Goal: Entertainment & Leisure: Consume media (video, audio)

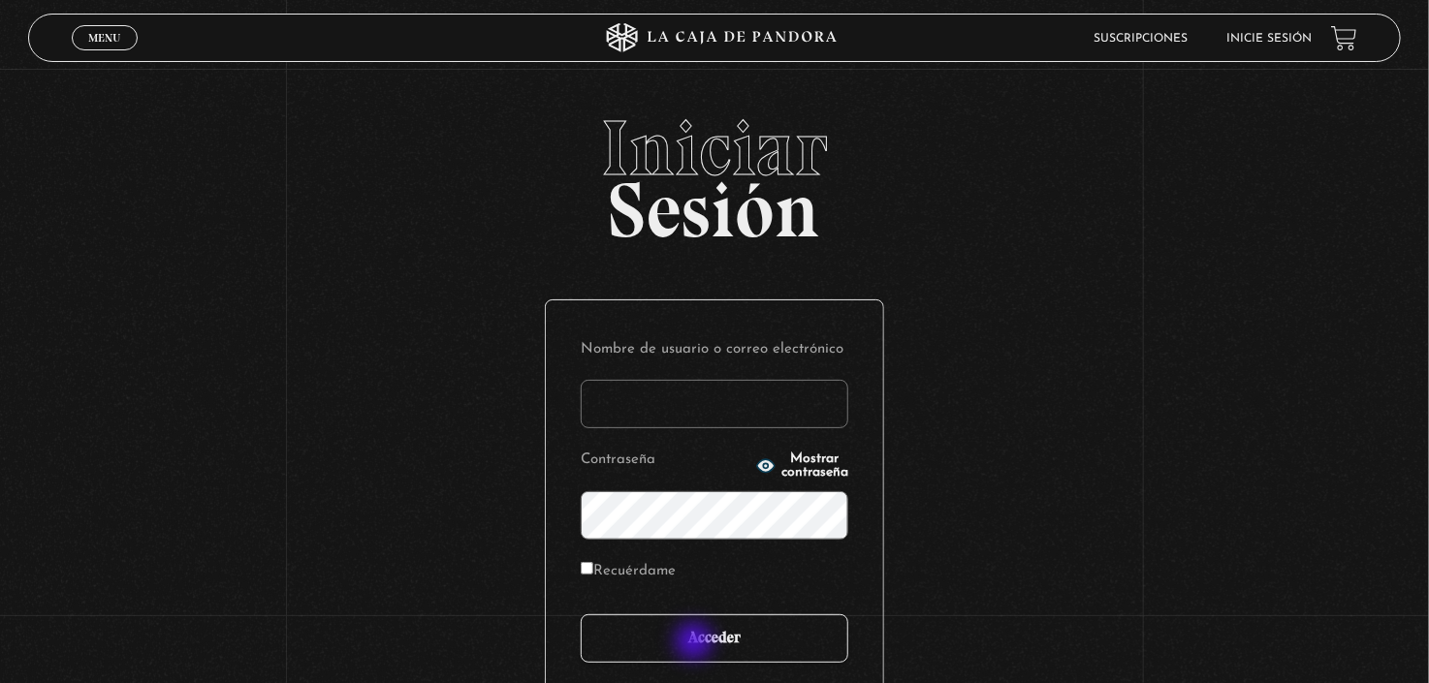
type input "[EMAIL_ADDRESS][DOMAIN_NAME]"
click at [696, 644] on input "Acceder" at bounding box center [714, 638] width 267 height 48
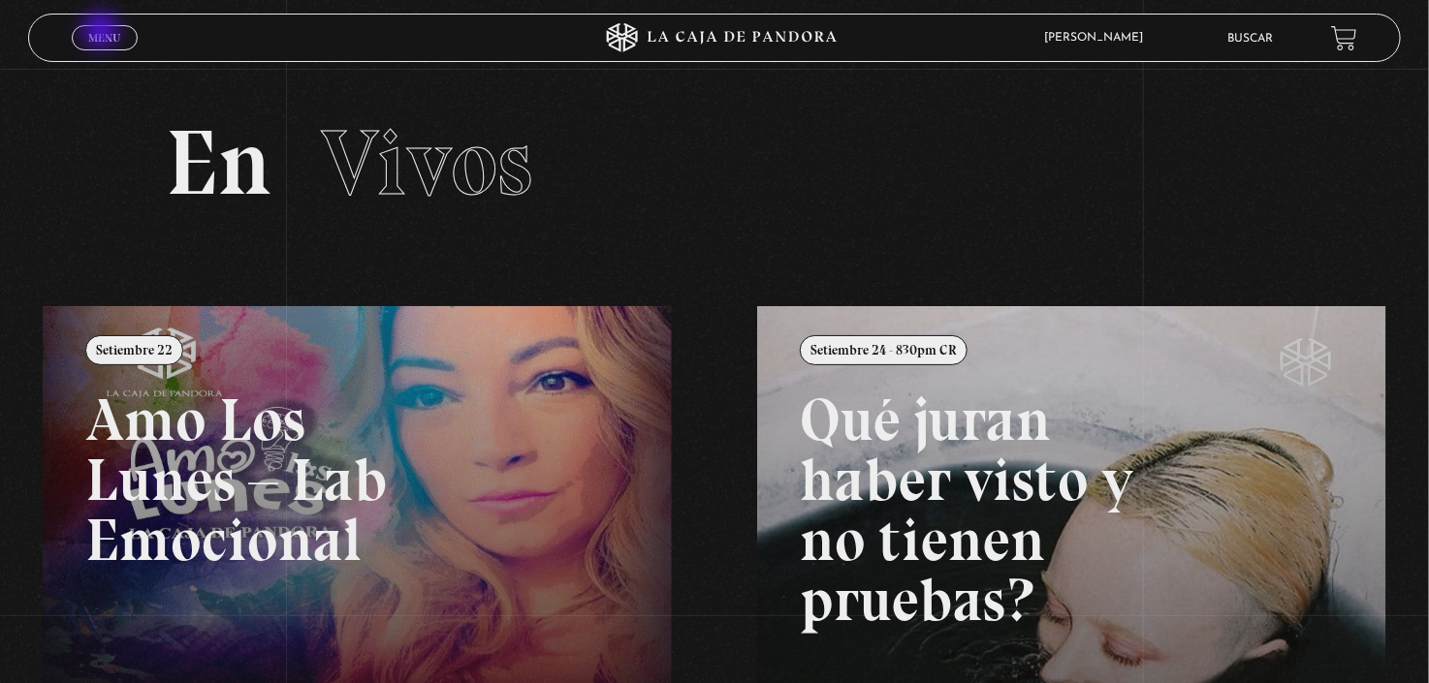
click at [103, 32] on span "Menu" at bounding box center [104, 38] width 32 height 12
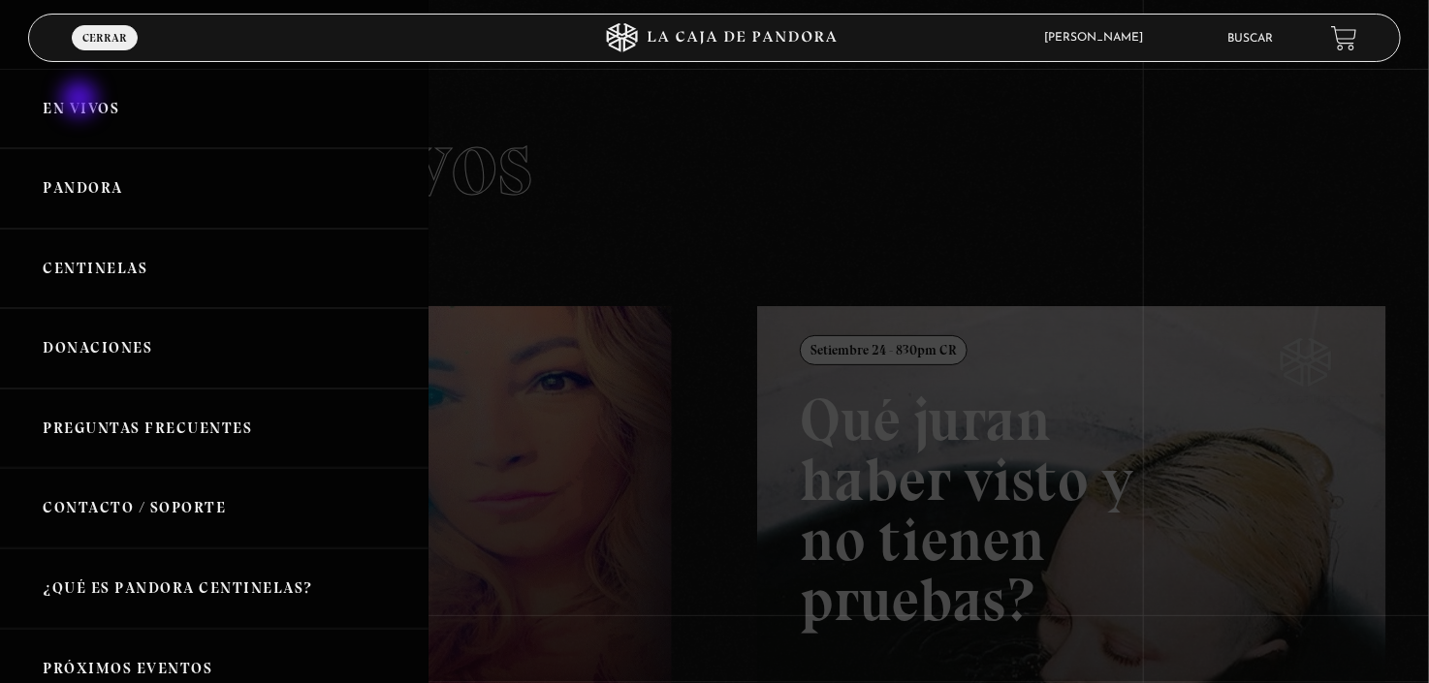
click at [81, 101] on link "En vivos" at bounding box center [214, 109] width 428 height 80
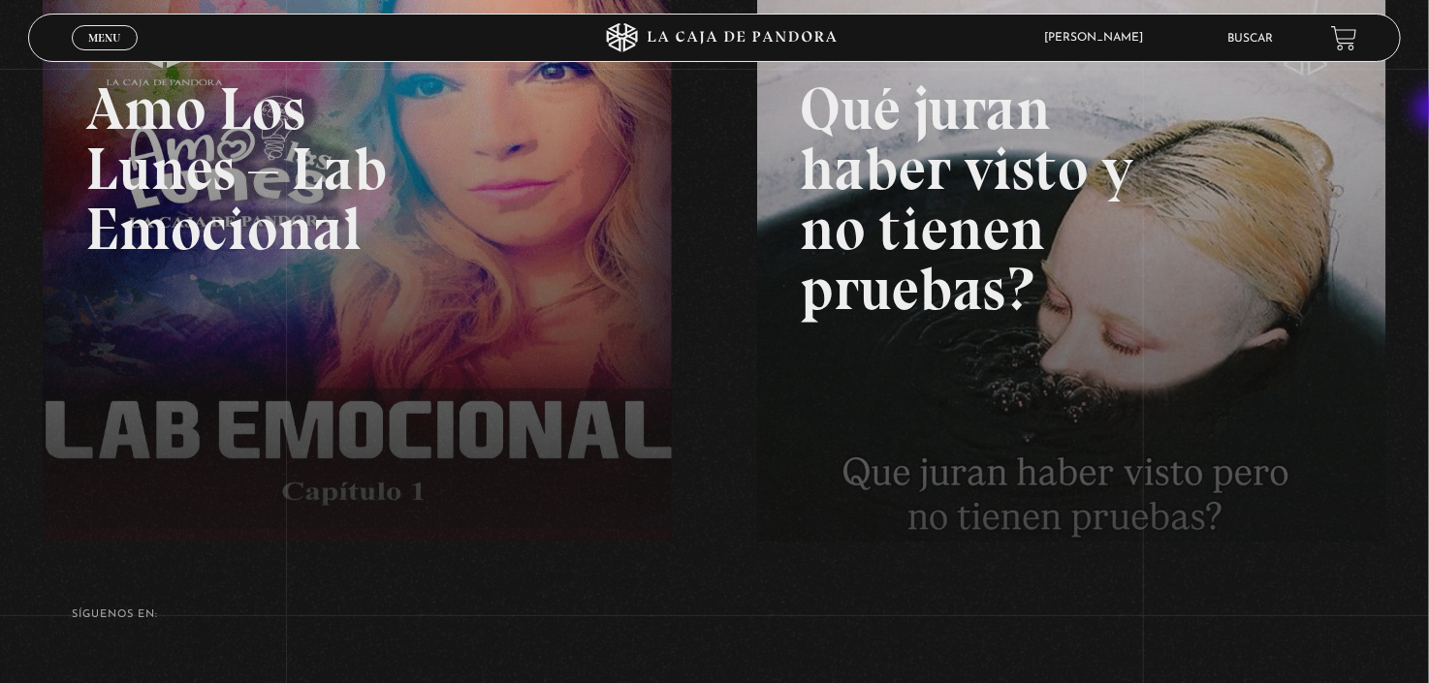
scroll to position [325, 0]
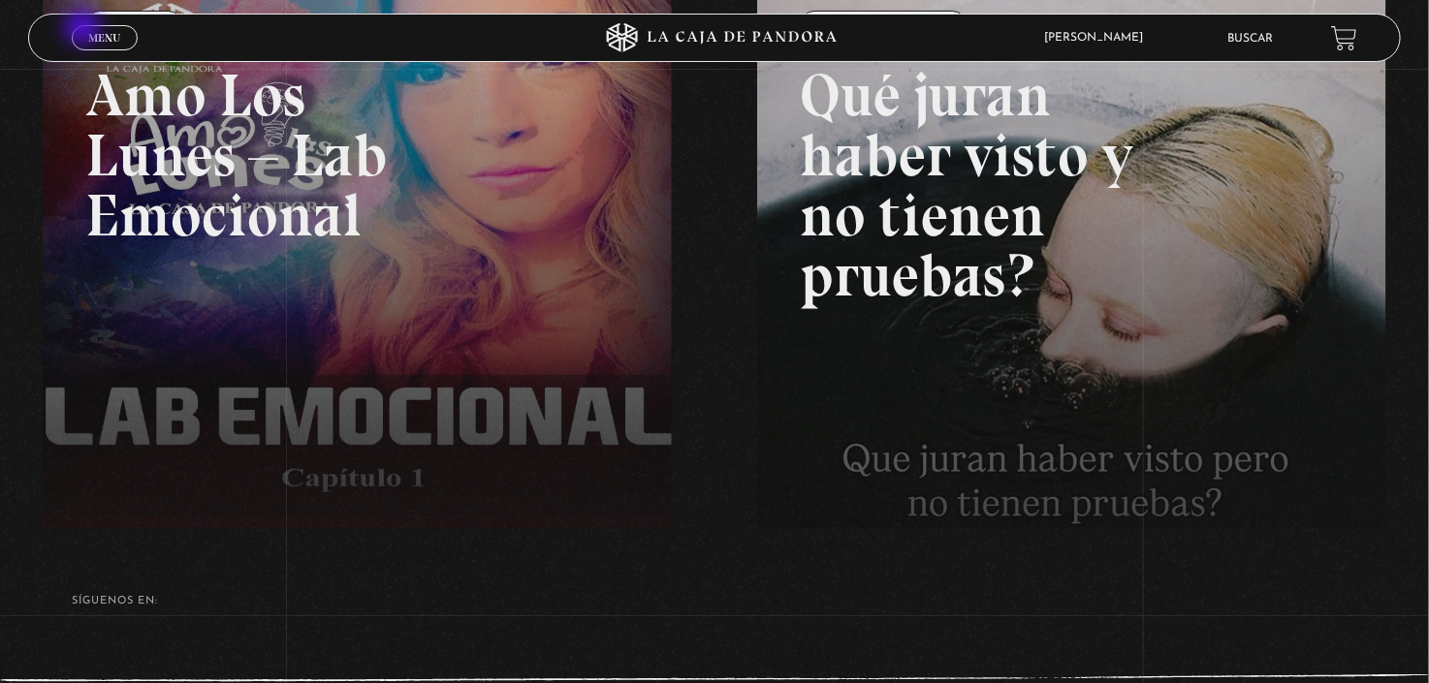
click at [84, 29] on link "Menu Cerrar" at bounding box center [105, 37] width 66 height 25
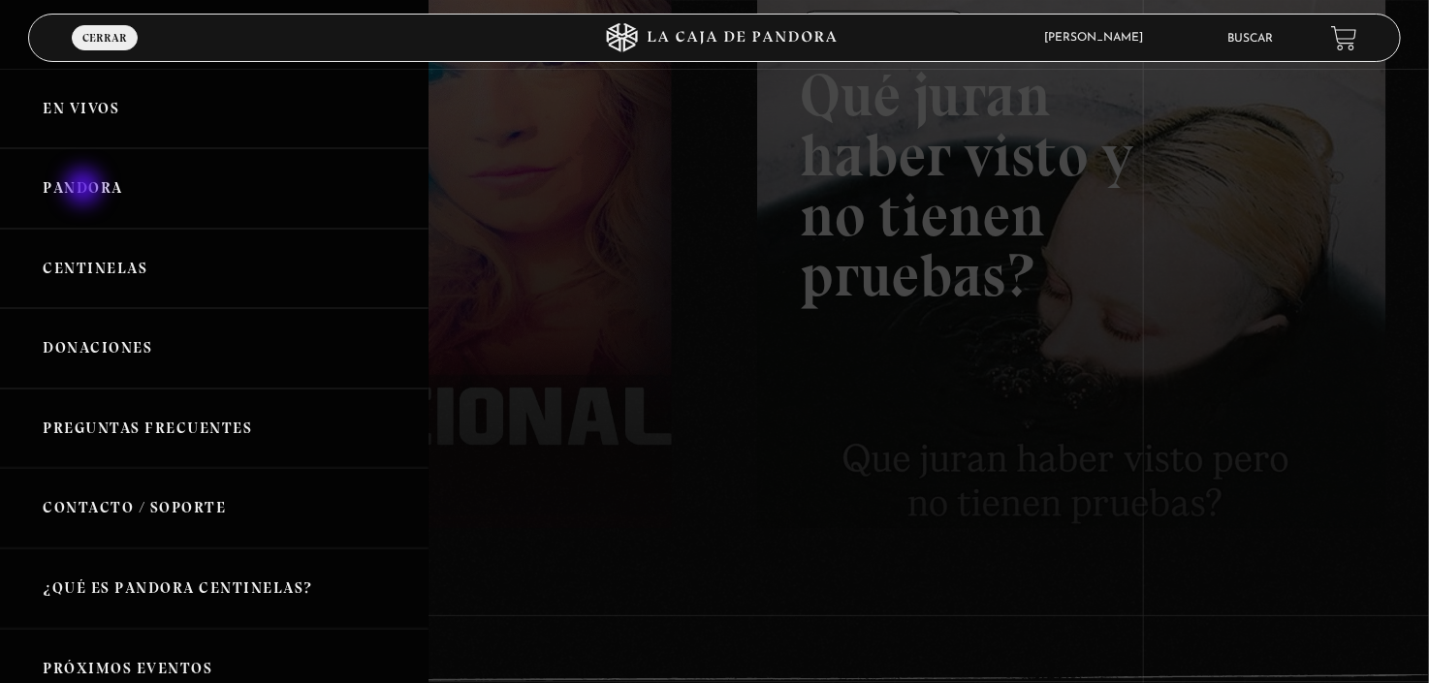
click at [85, 189] on link "Pandora" at bounding box center [214, 188] width 428 height 80
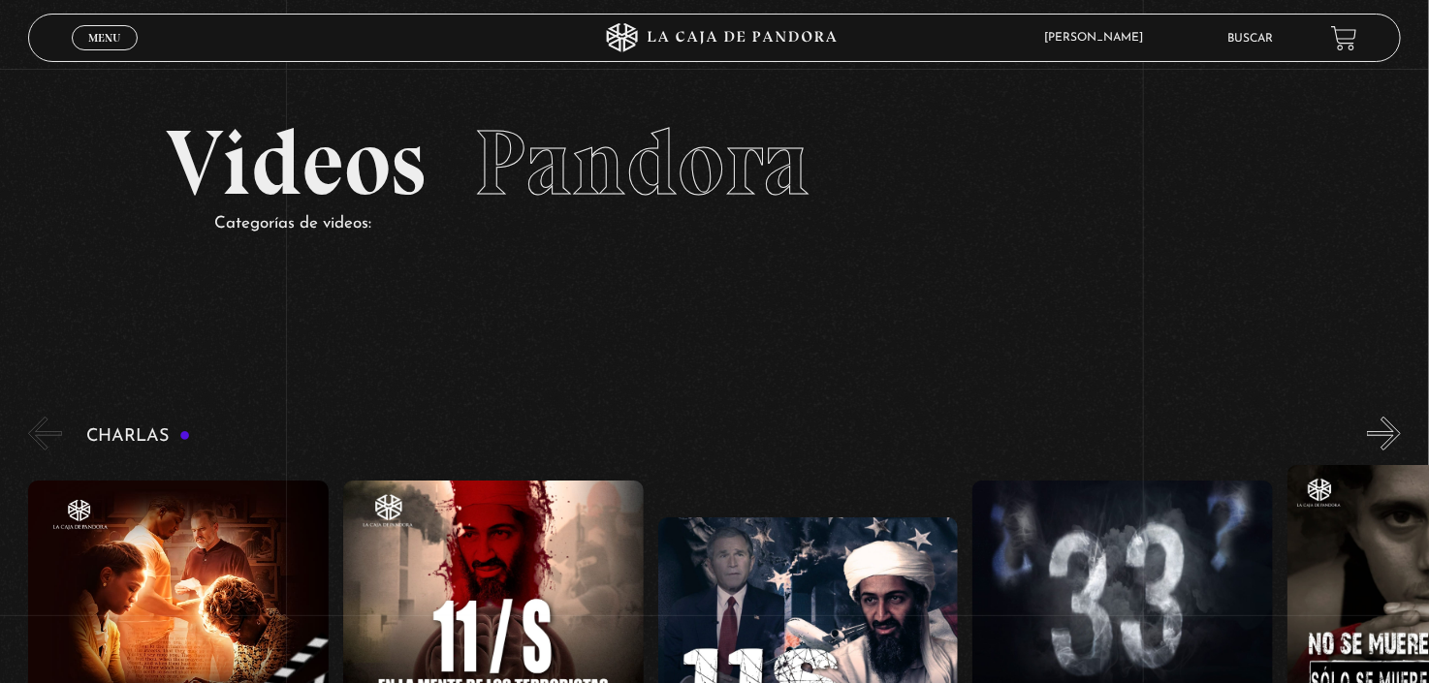
click at [85, 189] on section "Videos Pandora Categorías de videos:" at bounding box center [714, 202] width 1429 height 267
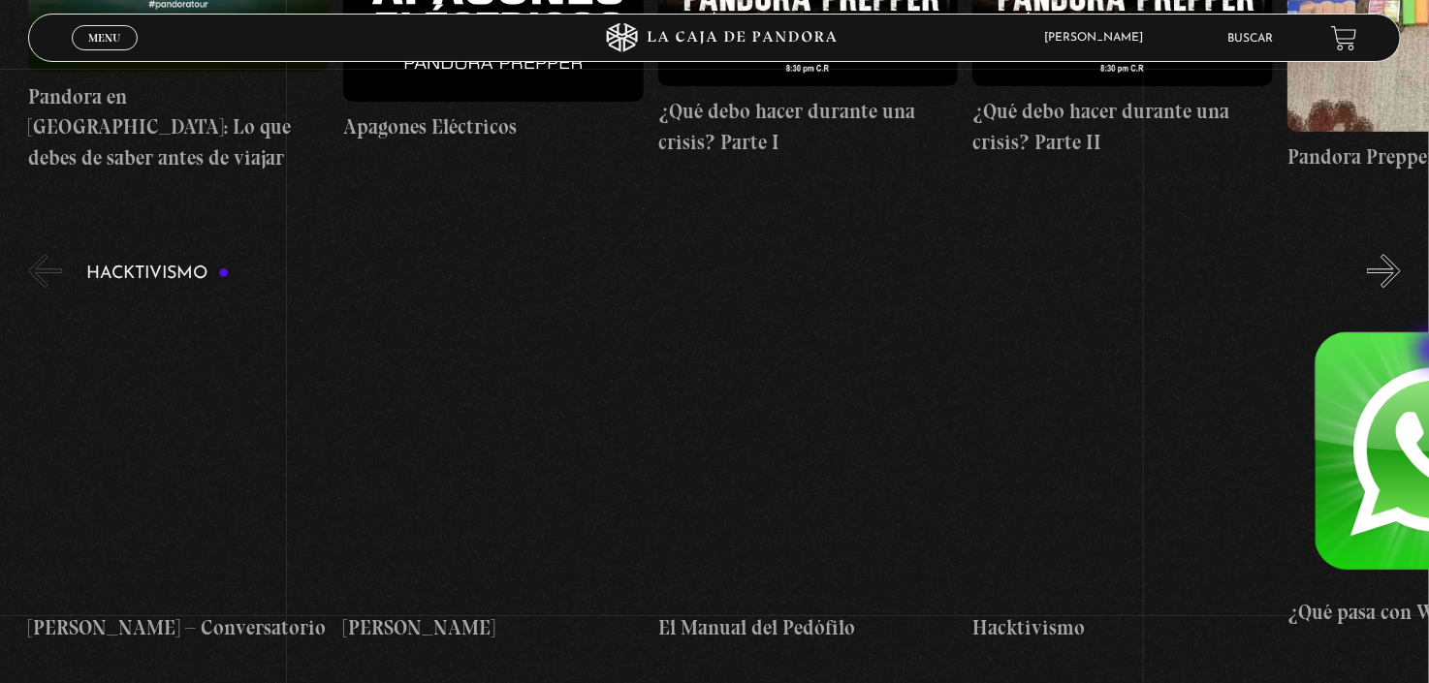
scroll to position [5695, 0]
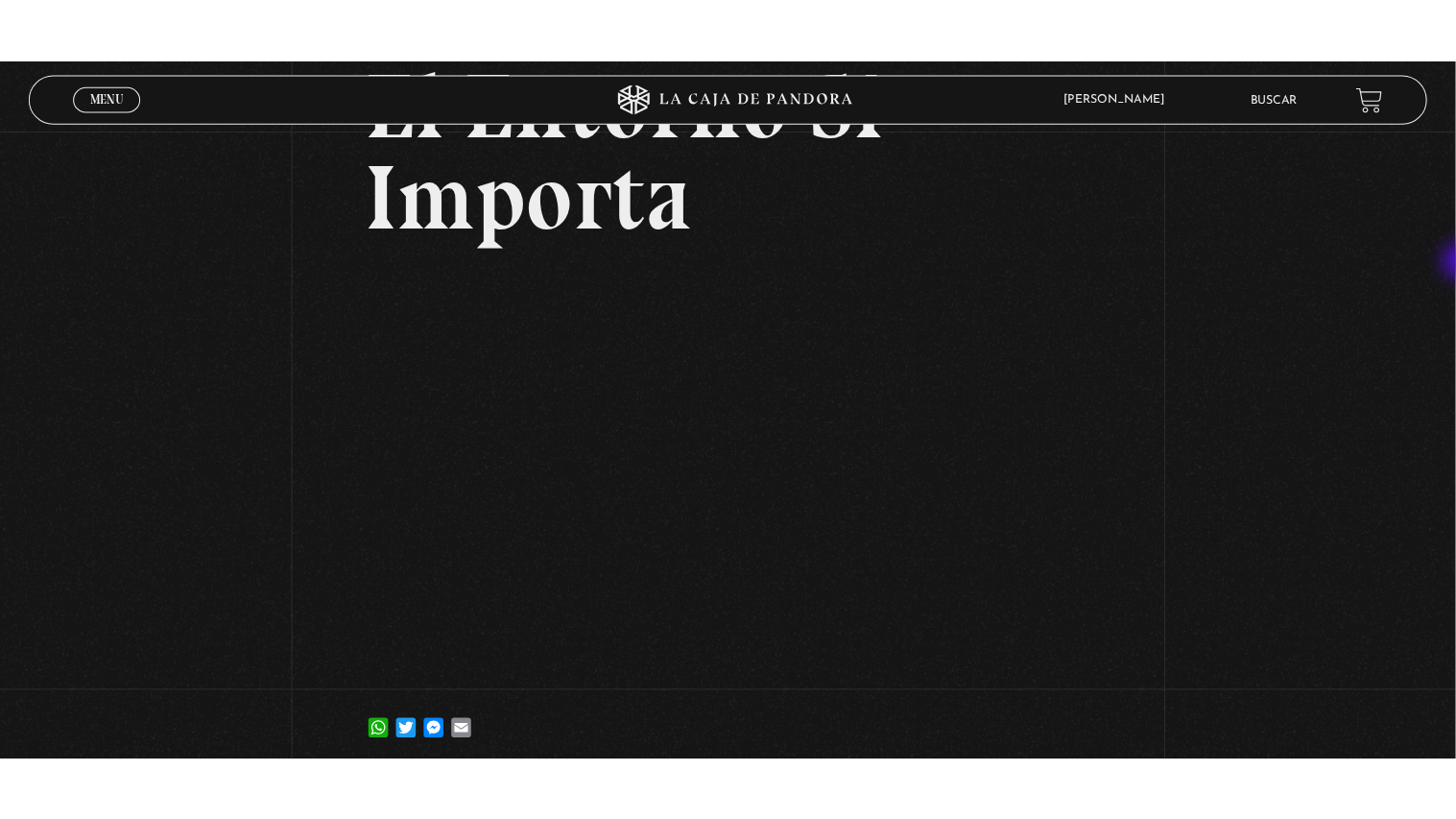
scroll to position [178, 0]
